Goal: Transaction & Acquisition: Purchase product/service

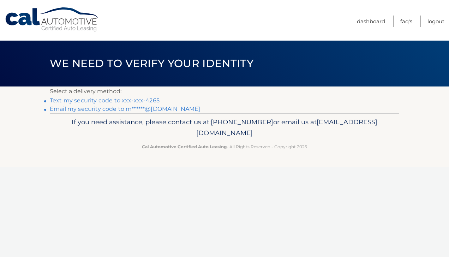
click at [142, 97] on link "Text my security code to xxx-xxx-4265" at bounding box center [105, 100] width 110 height 7
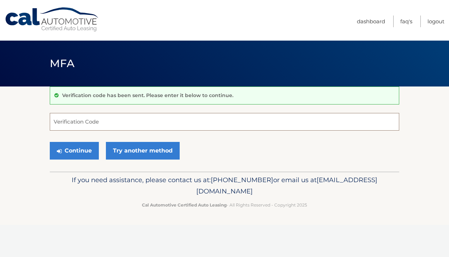
click at [240, 127] on input "Verification Code" at bounding box center [225, 122] width 350 height 18
type input "689896"
click at [77, 148] on button "Continue" at bounding box center [74, 151] width 49 height 18
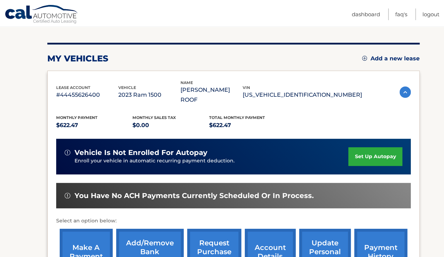
scroll to position [73, 0]
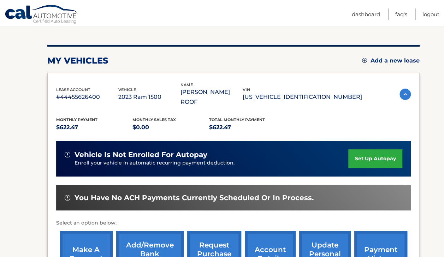
click at [92, 241] on link "make a payment" at bounding box center [86, 254] width 53 height 46
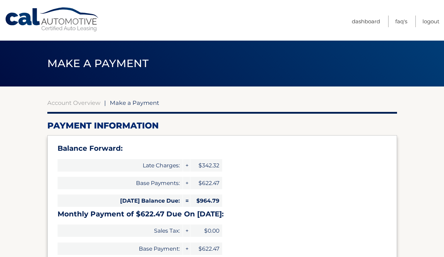
select select "OWFhY2M4ZmEtN2Y4ZS00ZDhmLTk5MDktZjBkYzU3NzVhYzE1"
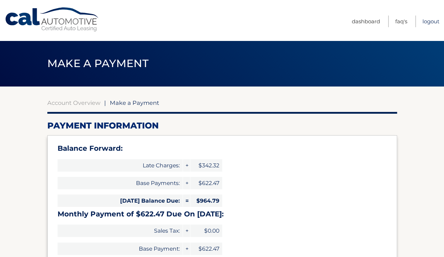
click at [432, 21] on link "Logout" at bounding box center [430, 22] width 17 height 12
